Goal: Information Seeking & Learning: Find specific fact

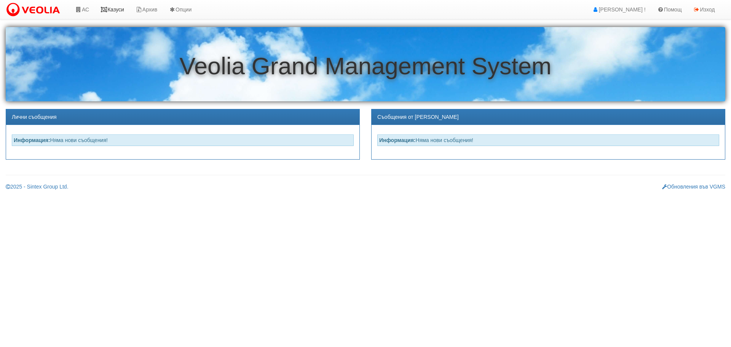
click at [115, 8] on link "Казуси" at bounding box center [112, 9] width 35 height 19
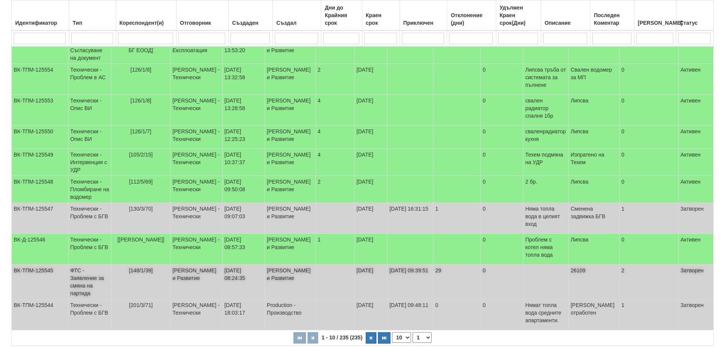
scroll to position [134, 0]
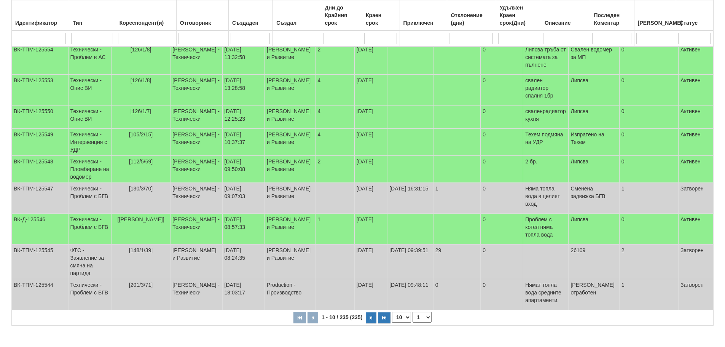
click at [423, 312] on select "1 2 3 4 5 6 10 15 20 24" at bounding box center [422, 317] width 19 height 11
click at [414, 323] on select "1 2 3 4 5 6 10 15 20 24" at bounding box center [422, 317] width 19 height 11
select select "2"
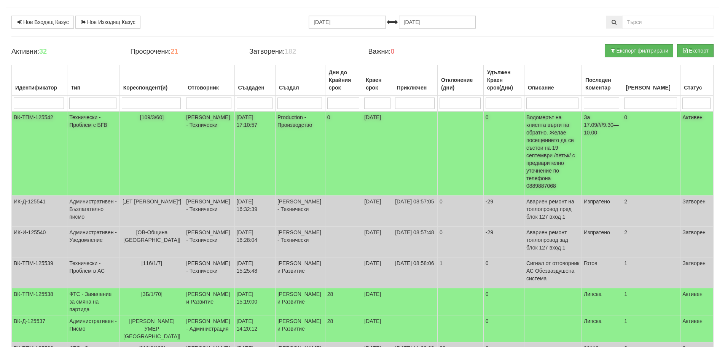
scroll to position [38, 0]
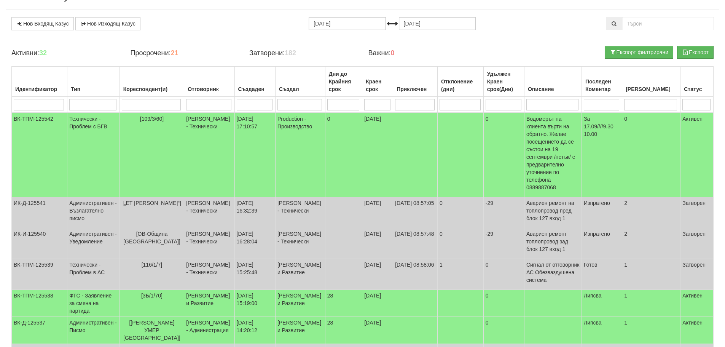
click at [140, 107] on input "search" at bounding box center [151, 104] width 59 height 11
type input "13"
select select "1"
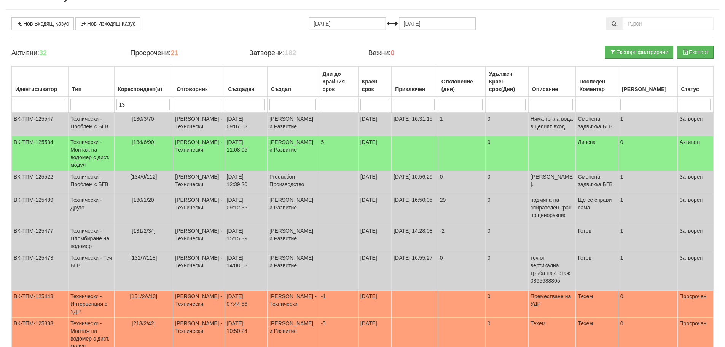
type input "130"
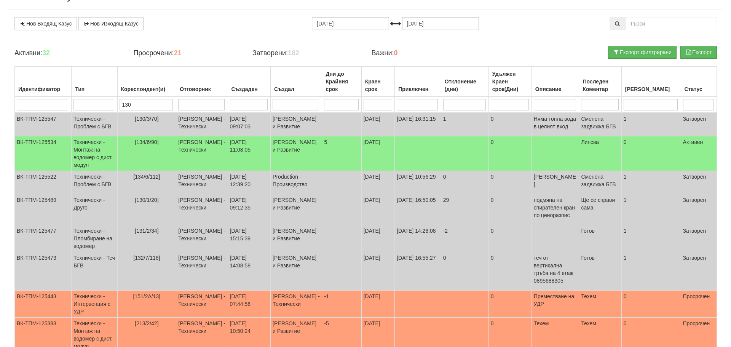
scroll to position [0, 0]
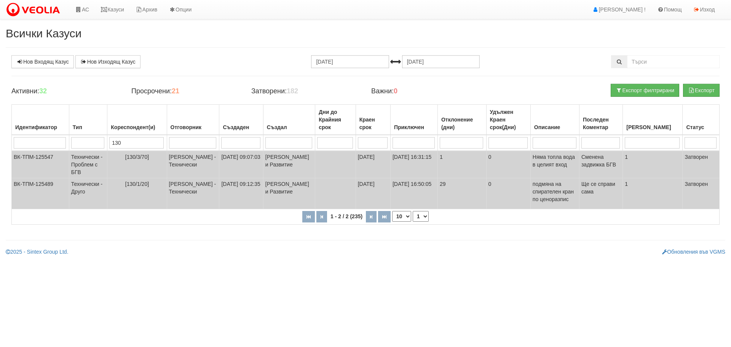
type input "130"
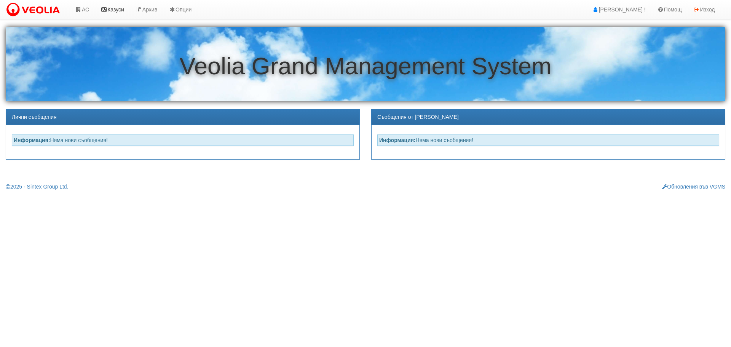
click at [112, 10] on link "Казуси" at bounding box center [112, 9] width 35 height 19
